Goal: Navigation & Orientation: Find specific page/section

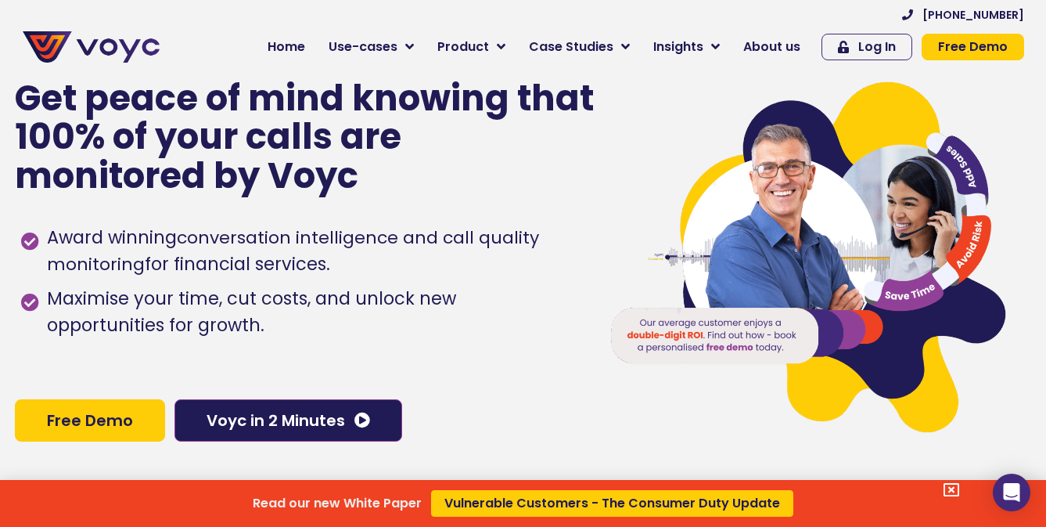
click at [721, 49] on div "Read our new White Paper Vulnerable Customers - The Consumer Duty Update" at bounding box center [523, 263] width 1046 height 527
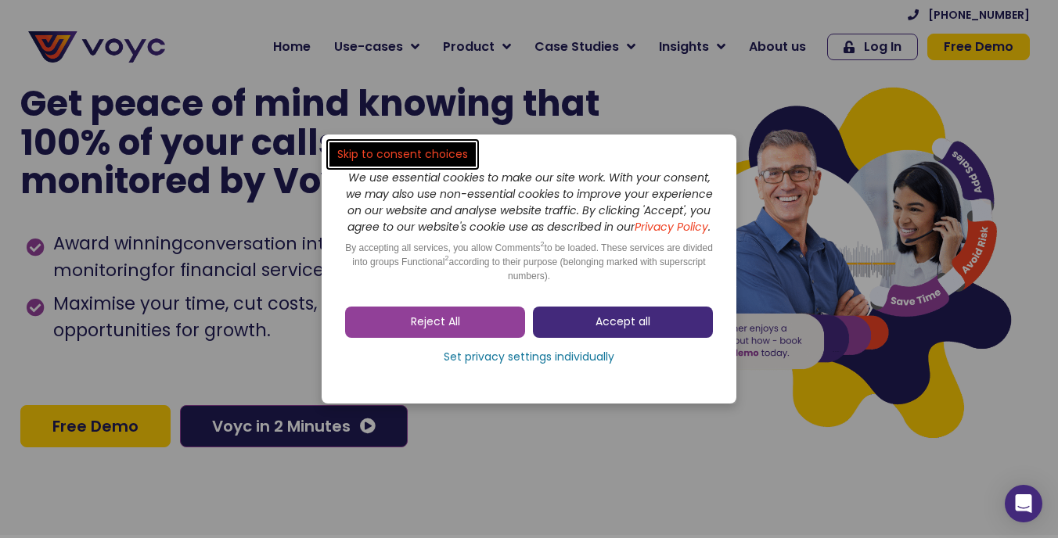
click at [598, 327] on span "Accept all" at bounding box center [622, 323] width 55 height 16
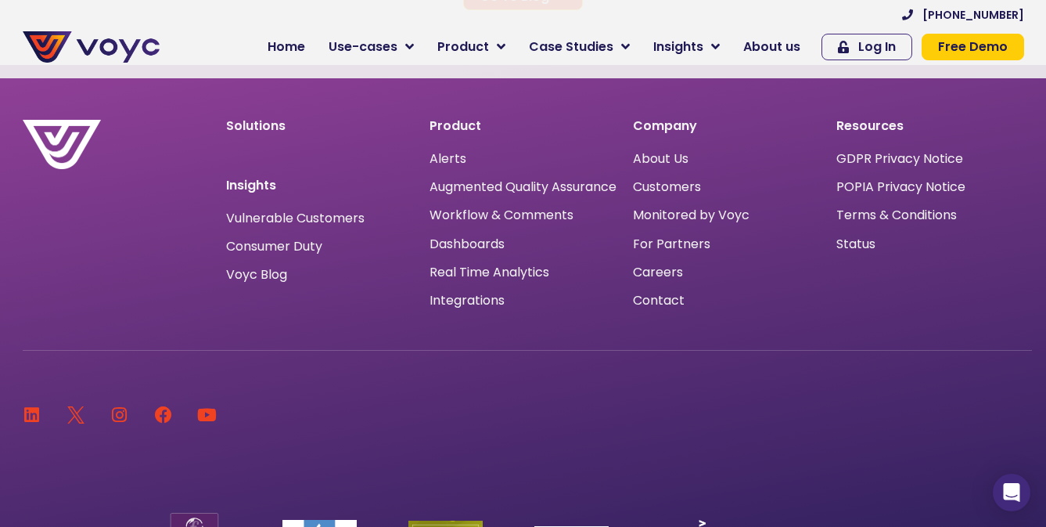
scroll to position [10316, 12]
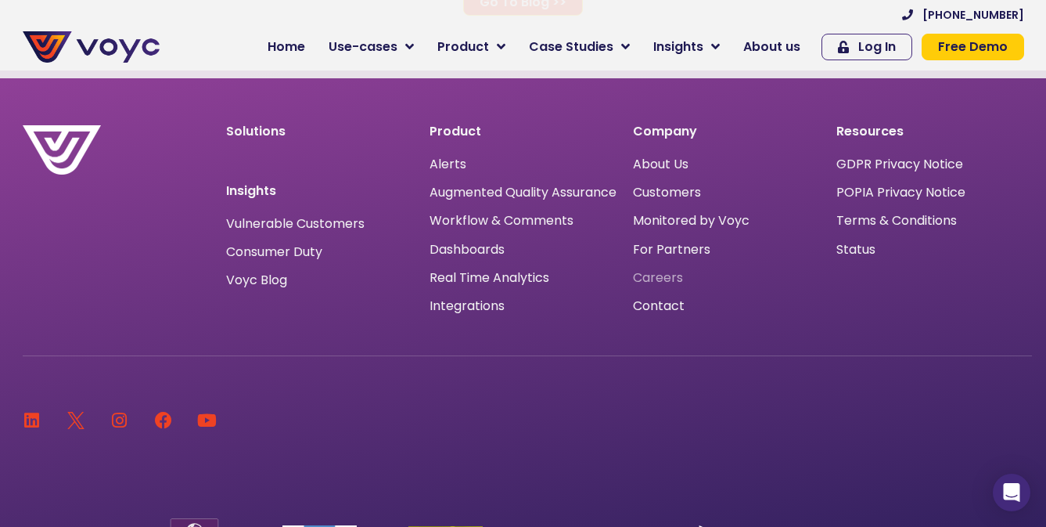
click at [642, 278] on span "Careers" at bounding box center [658, 278] width 50 height 0
click at [639, 278] on span "Careers" at bounding box center [658, 278] width 50 height 0
click at [654, 278] on span "Careers" at bounding box center [658, 278] width 50 height 0
click at [633, 306] on span "Contact" at bounding box center [659, 306] width 52 height 0
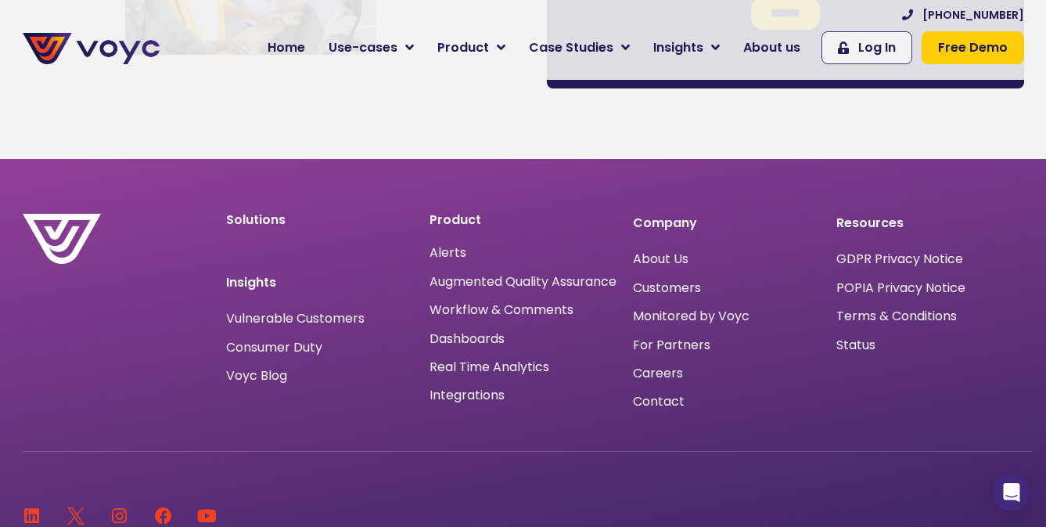
scroll to position [1116, 0]
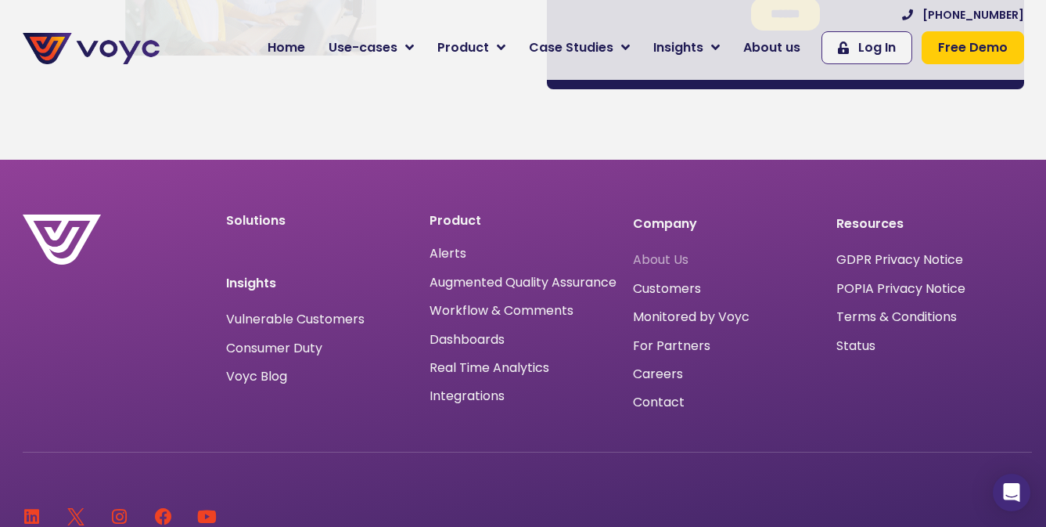
click at [670, 260] on span "About Us" at bounding box center [661, 260] width 56 height 0
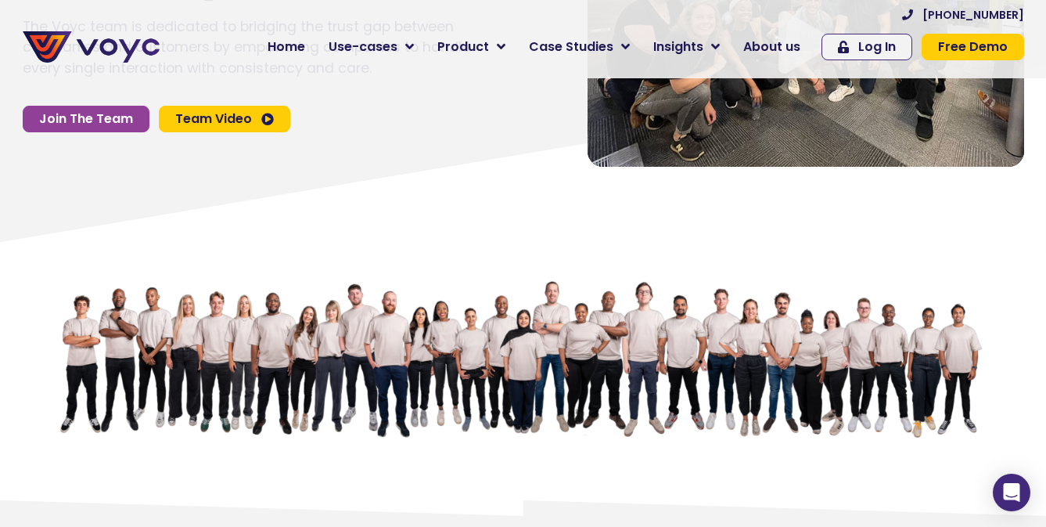
scroll to position [0, 12]
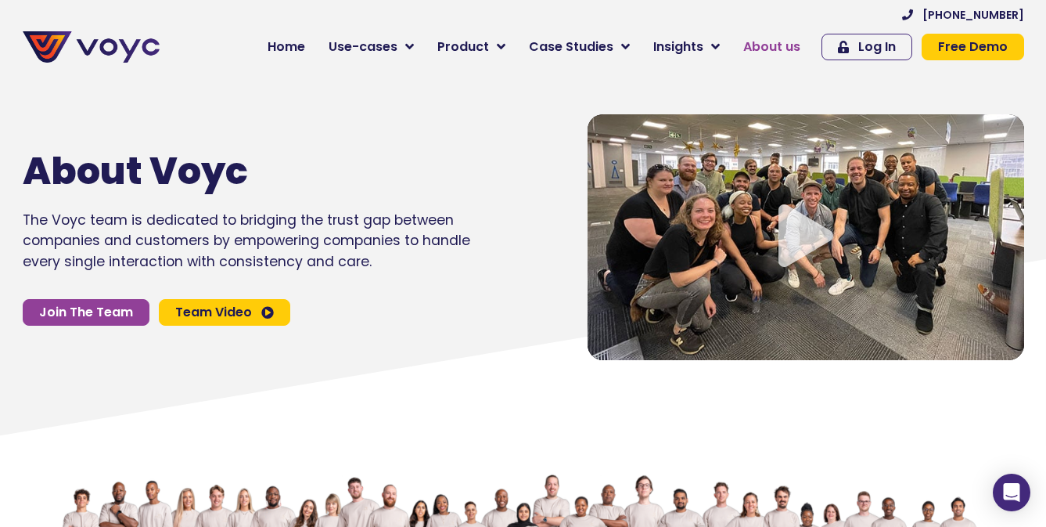
click at [786, 46] on span "About us" at bounding box center [771, 47] width 57 height 19
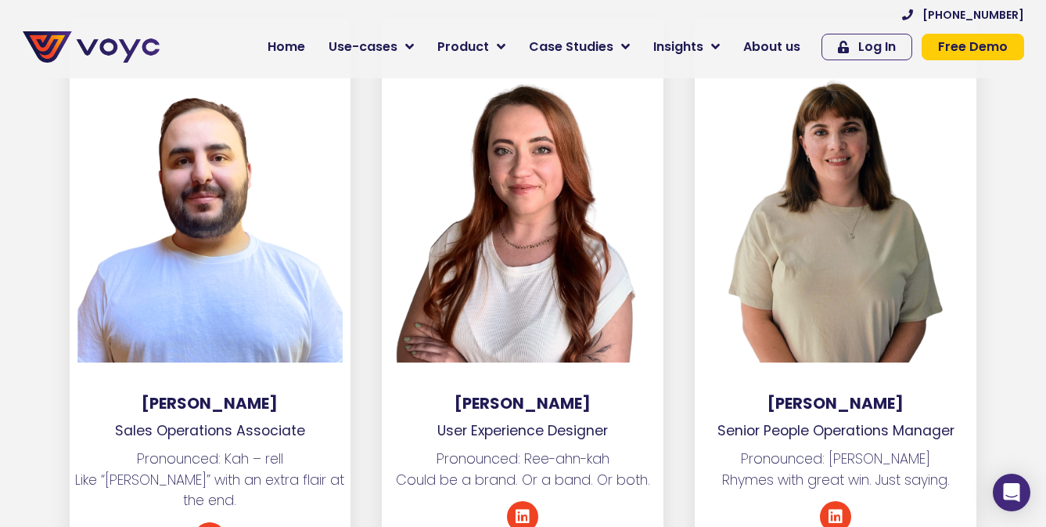
scroll to position [6912, 0]
